Goal: Information Seeking & Learning: Learn about a topic

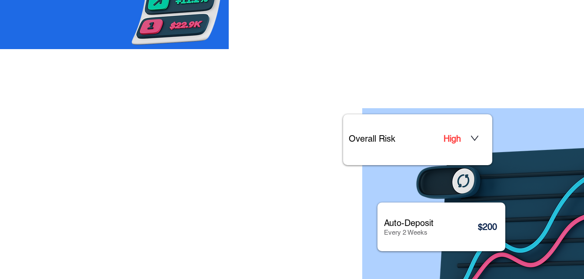
scroll to position [652, 0]
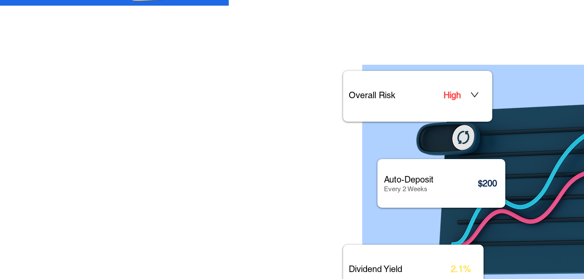
click at [470, 91] on h1 "High" at bounding box center [456, 95] width 27 height 11
click at [473, 94] on icon at bounding box center [474, 94] width 7 height 5
click at [453, 94] on span "High" at bounding box center [451, 95] width 17 height 10
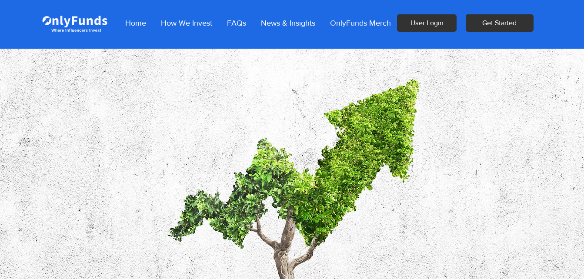
scroll to position [0, 0]
click at [185, 24] on p "How We Invest" at bounding box center [187, 23] width 60 height 22
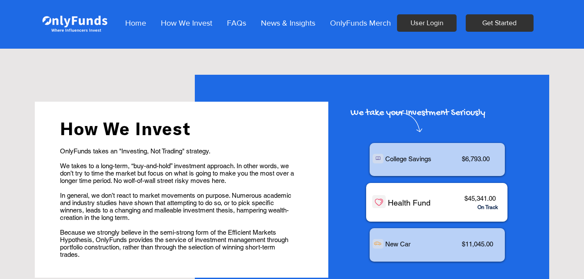
click at [469, 163] on span "$6,793.00" at bounding box center [476, 158] width 28 height 7
click at [144, 129] on span "How We Invest" at bounding box center [125, 128] width 131 height 21
click at [184, 24] on p "How We Invest" at bounding box center [187, 23] width 60 height 22
click at [131, 28] on p "Home" at bounding box center [136, 23] width 30 height 22
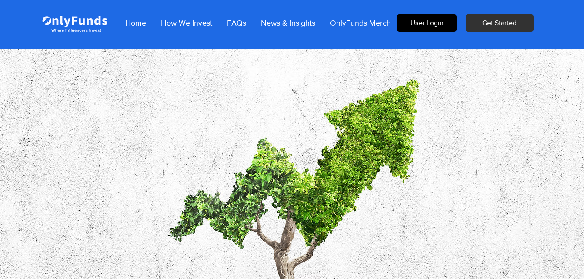
click at [424, 23] on span "User Login" at bounding box center [426, 23] width 33 height 10
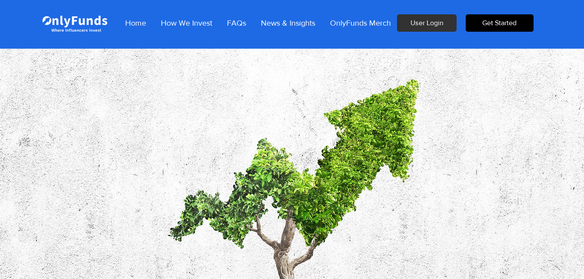
click at [513, 21] on span "Get Started" at bounding box center [499, 23] width 34 height 10
